Goal: Find specific page/section: Find specific page/section

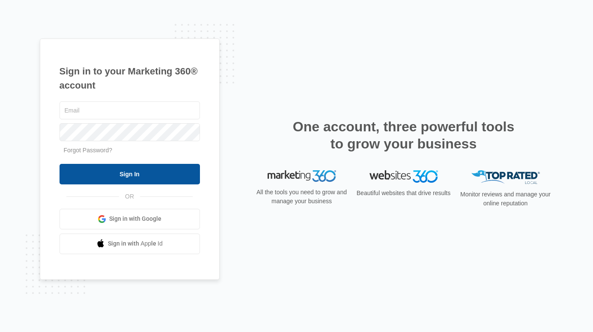
type input "[EMAIL_ADDRESS][DOMAIN_NAME]"
click at [139, 171] on input "Sign In" at bounding box center [129, 174] width 140 height 21
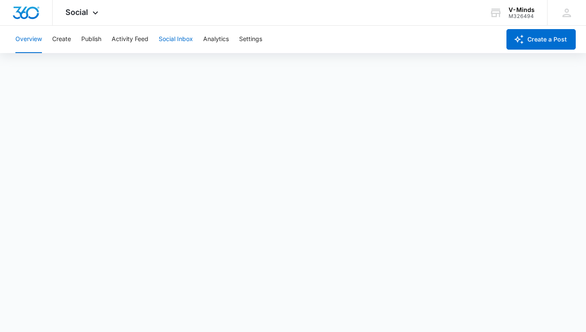
click at [172, 40] on button "Social Inbox" at bounding box center [176, 39] width 34 height 27
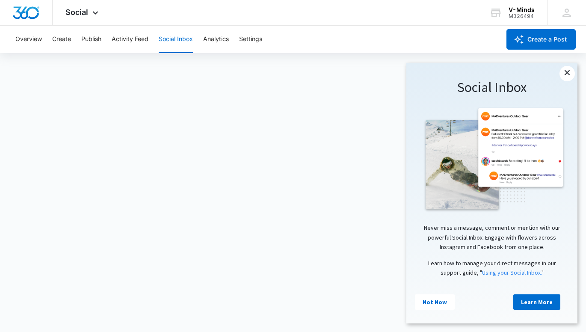
click at [566, 74] on link "×" at bounding box center [567, 73] width 15 height 15
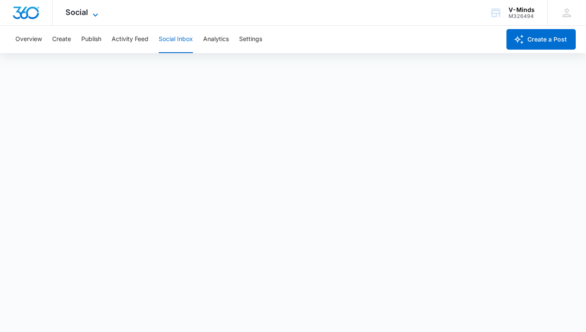
click at [92, 15] on icon at bounding box center [95, 15] width 10 height 10
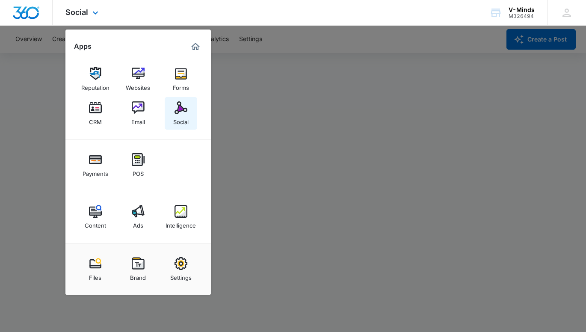
click at [181, 112] on img at bounding box center [181, 107] width 13 height 13
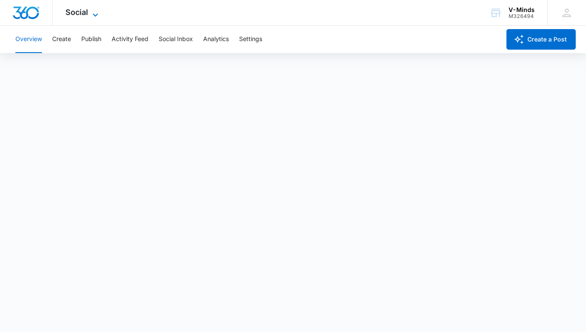
click at [94, 13] on icon at bounding box center [95, 15] width 10 height 10
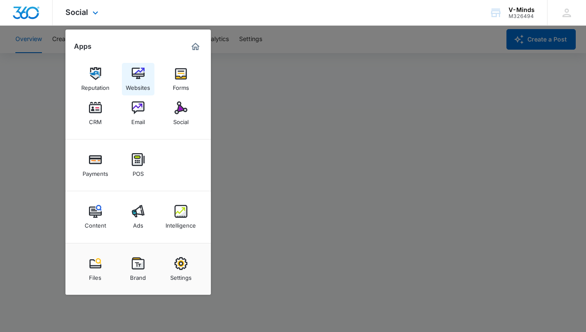
click at [145, 85] on div "Websites" at bounding box center [138, 85] width 24 height 11
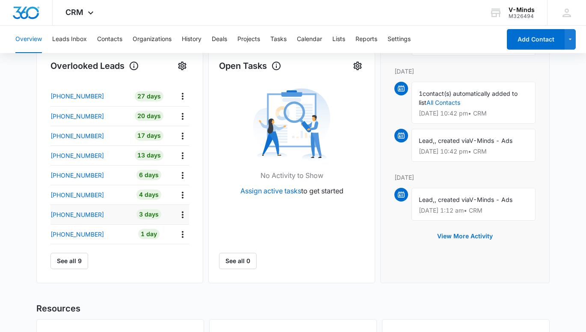
scroll to position [257, 0]
